Goal: Task Accomplishment & Management: Use online tool/utility

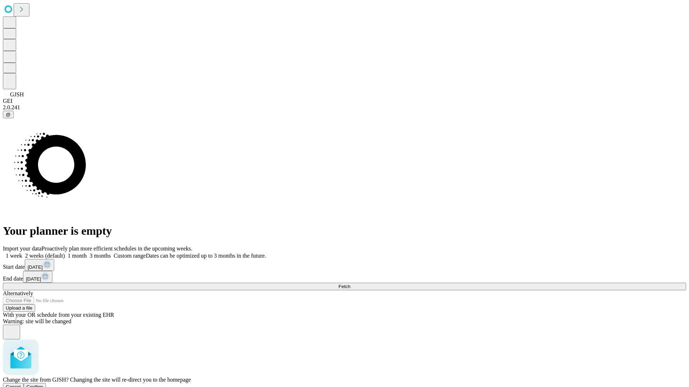
click at [43, 385] on span "Confirm" at bounding box center [35, 387] width 17 height 5
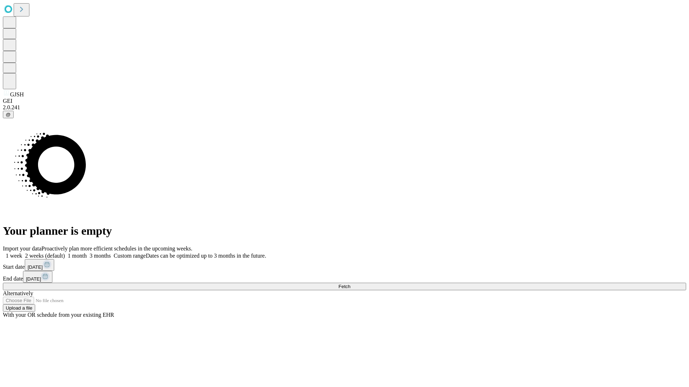
click at [87, 253] on label "1 month" at bounding box center [76, 256] width 22 height 6
click at [350, 284] on span "Fetch" at bounding box center [344, 286] width 12 height 5
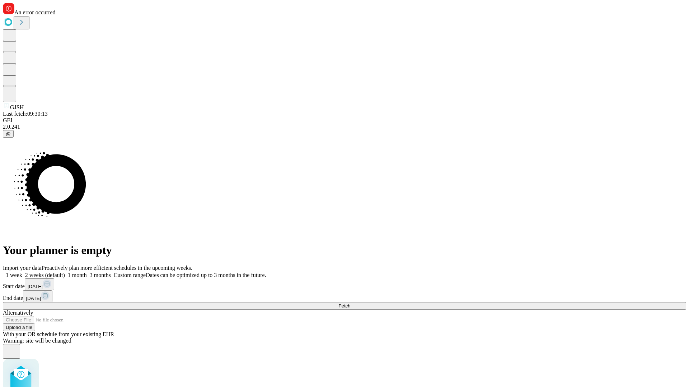
click at [87, 272] on label "1 month" at bounding box center [76, 275] width 22 height 6
click at [350, 304] on span "Fetch" at bounding box center [344, 306] width 12 height 5
click at [87, 272] on label "1 month" at bounding box center [76, 275] width 22 height 6
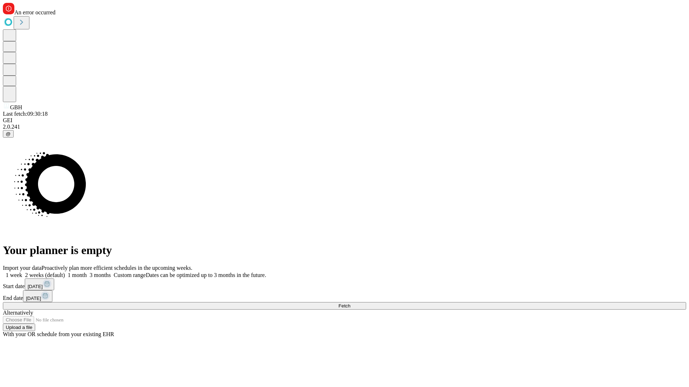
click at [350, 304] on span "Fetch" at bounding box center [344, 306] width 12 height 5
click at [87, 272] on label "1 month" at bounding box center [76, 275] width 22 height 6
click at [350, 304] on span "Fetch" at bounding box center [344, 306] width 12 height 5
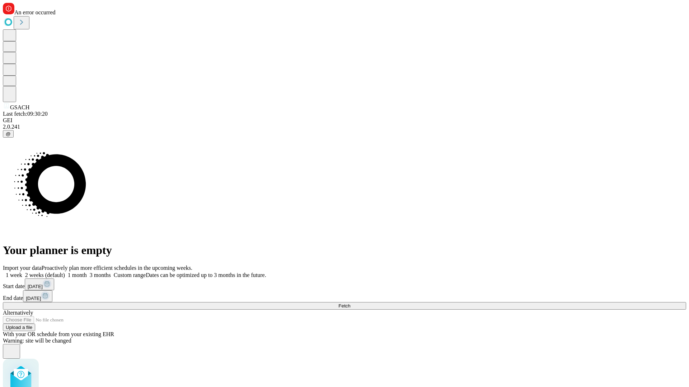
click at [87, 272] on label "1 month" at bounding box center [76, 275] width 22 height 6
click at [350, 304] on span "Fetch" at bounding box center [344, 306] width 12 height 5
click at [87, 272] on label "1 month" at bounding box center [76, 275] width 22 height 6
click at [350, 304] on span "Fetch" at bounding box center [344, 306] width 12 height 5
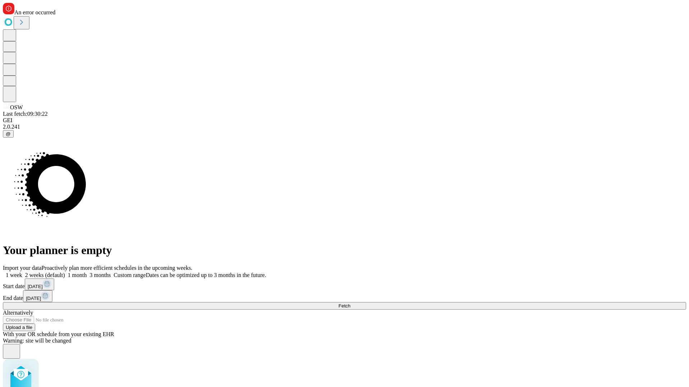
click at [87, 272] on label "1 month" at bounding box center [76, 275] width 22 height 6
click at [350, 304] on span "Fetch" at bounding box center [344, 306] width 12 height 5
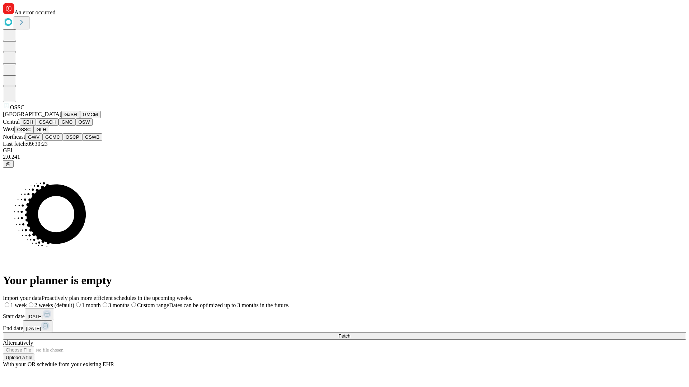
click at [49, 133] on button "GLH" at bounding box center [40, 130] width 15 height 8
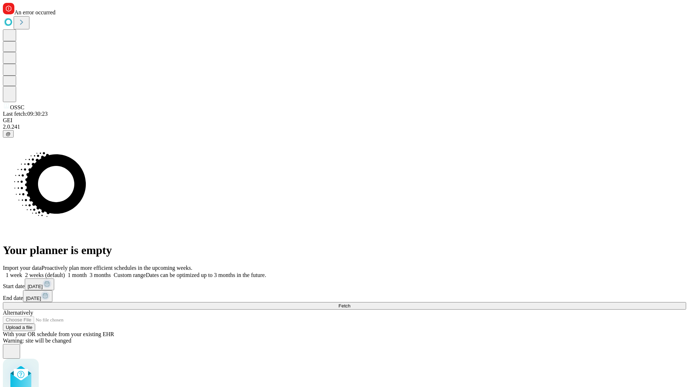
click at [87, 272] on label "1 month" at bounding box center [76, 275] width 22 height 6
click at [350, 304] on span "Fetch" at bounding box center [344, 306] width 12 height 5
click at [87, 272] on label "1 month" at bounding box center [76, 275] width 22 height 6
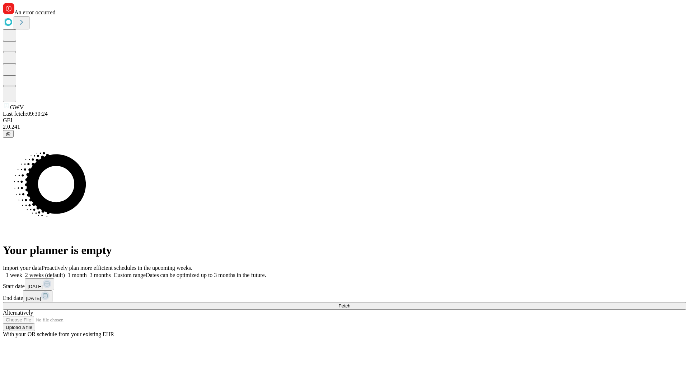
click at [350, 304] on span "Fetch" at bounding box center [344, 306] width 12 height 5
click at [87, 272] on label "1 month" at bounding box center [76, 275] width 22 height 6
click at [350, 304] on span "Fetch" at bounding box center [344, 306] width 12 height 5
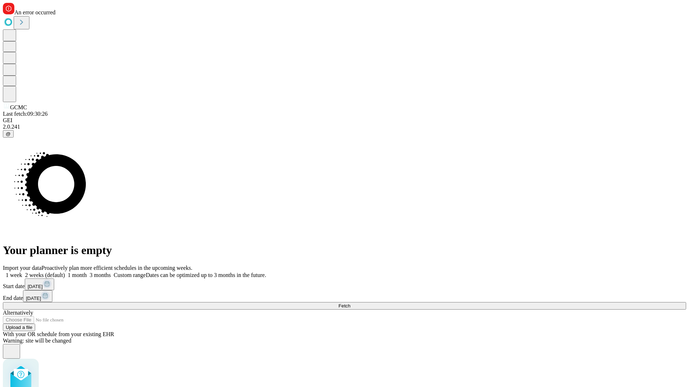
click at [87, 272] on label "1 month" at bounding box center [76, 275] width 22 height 6
click at [350, 304] on span "Fetch" at bounding box center [344, 306] width 12 height 5
click at [87, 272] on label "1 month" at bounding box center [76, 275] width 22 height 6
click at [350, 304] on span "Fetch" at bounding box center [344, 306] width 12 height 5
